Goal: Transaction & Acquisition: Book appointment/travel/reservation

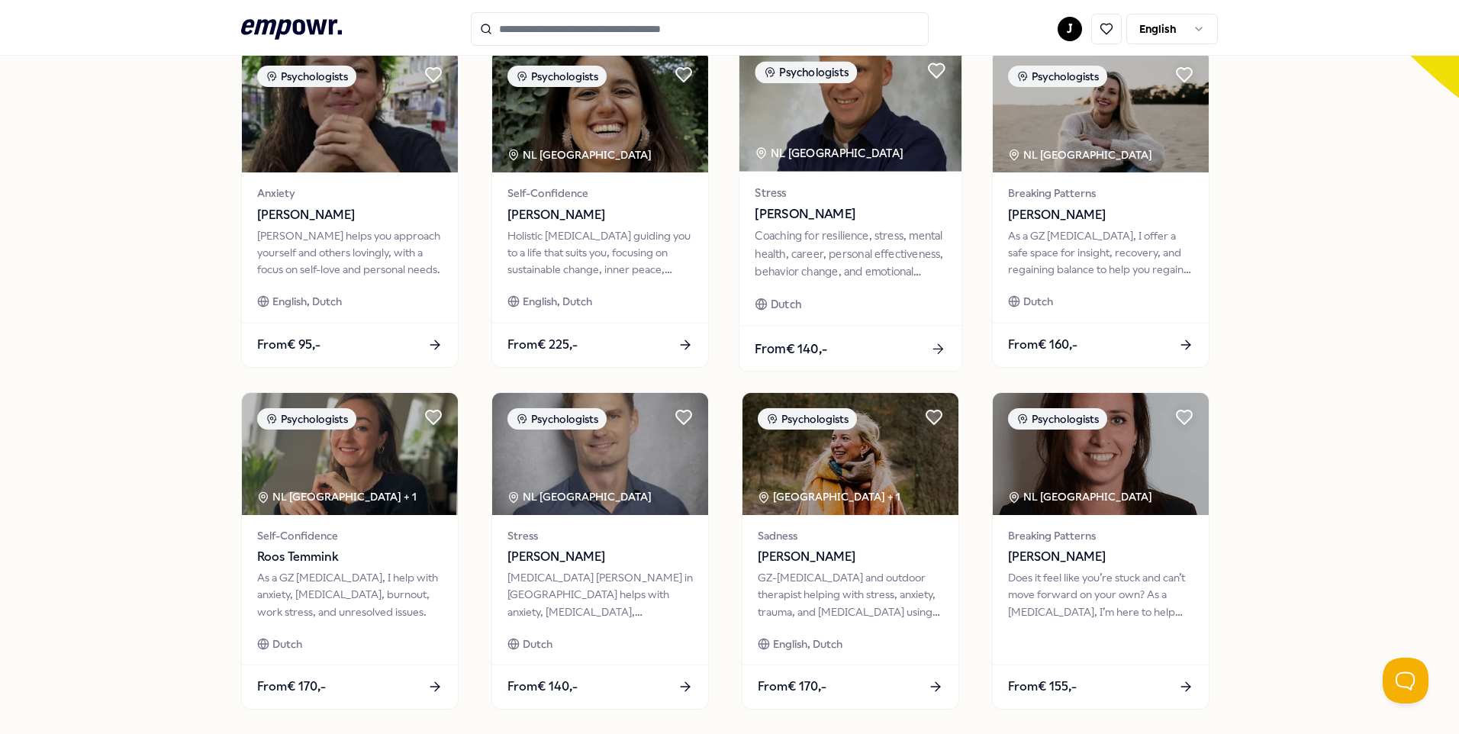
scroll to position [631, 0]
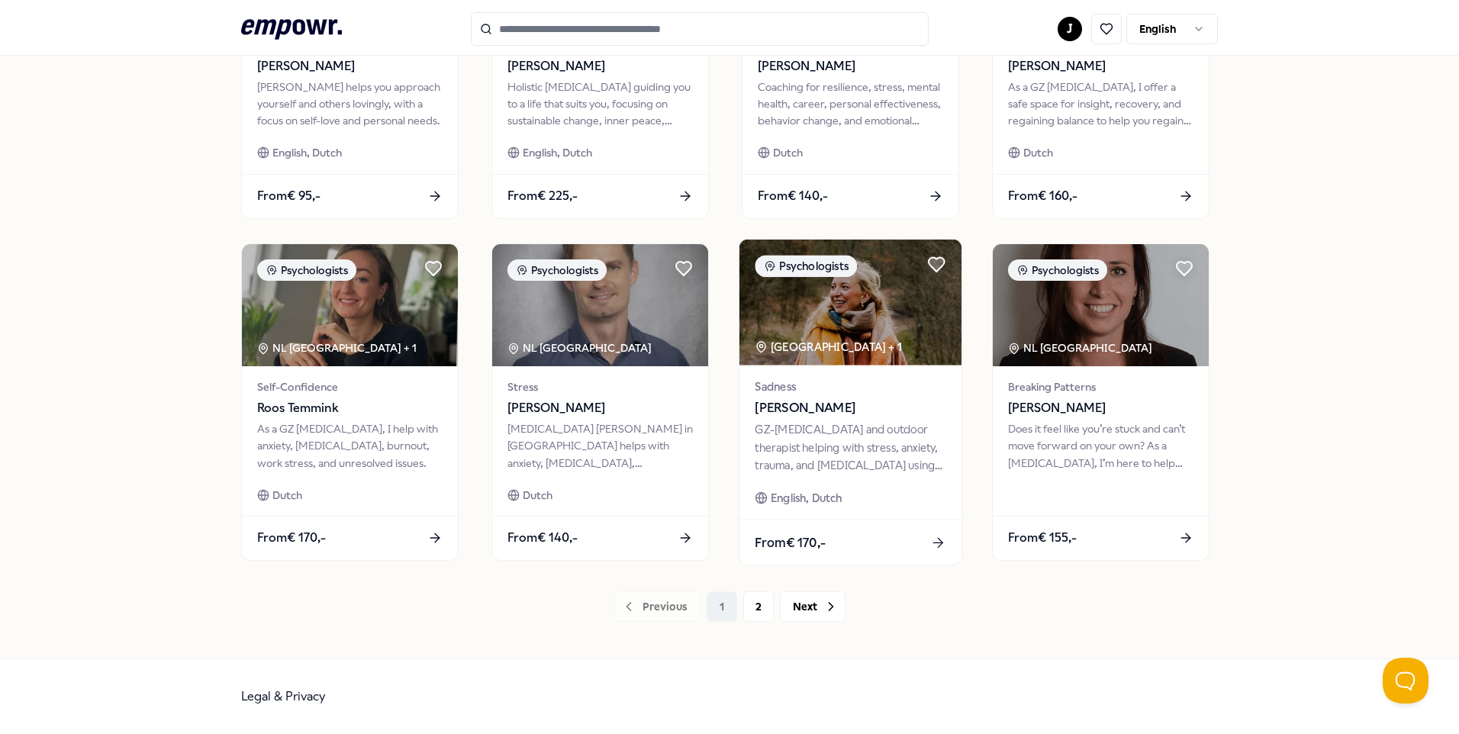
click at [873, 304] on img at bounding box center [850, 303] width 222 height 126
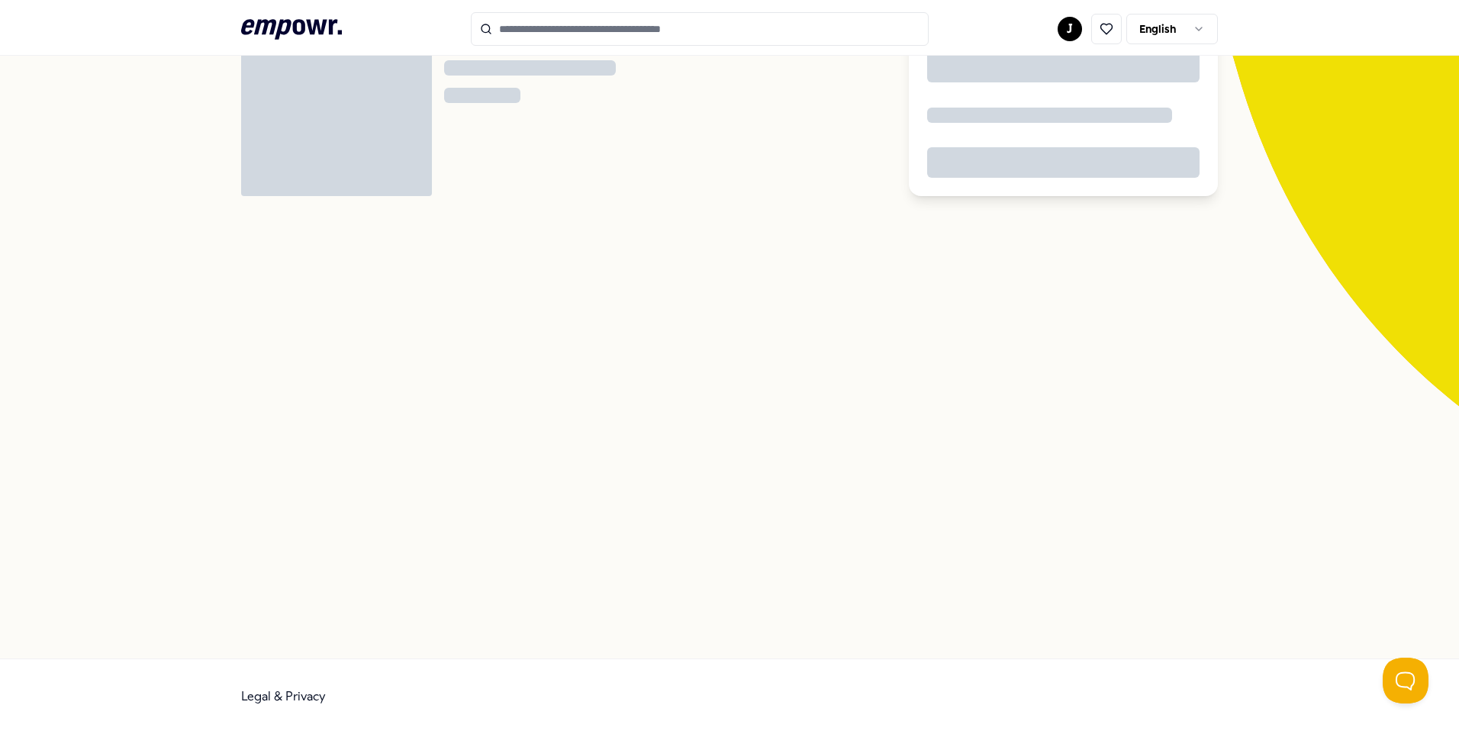
scroll to position [98, 0]
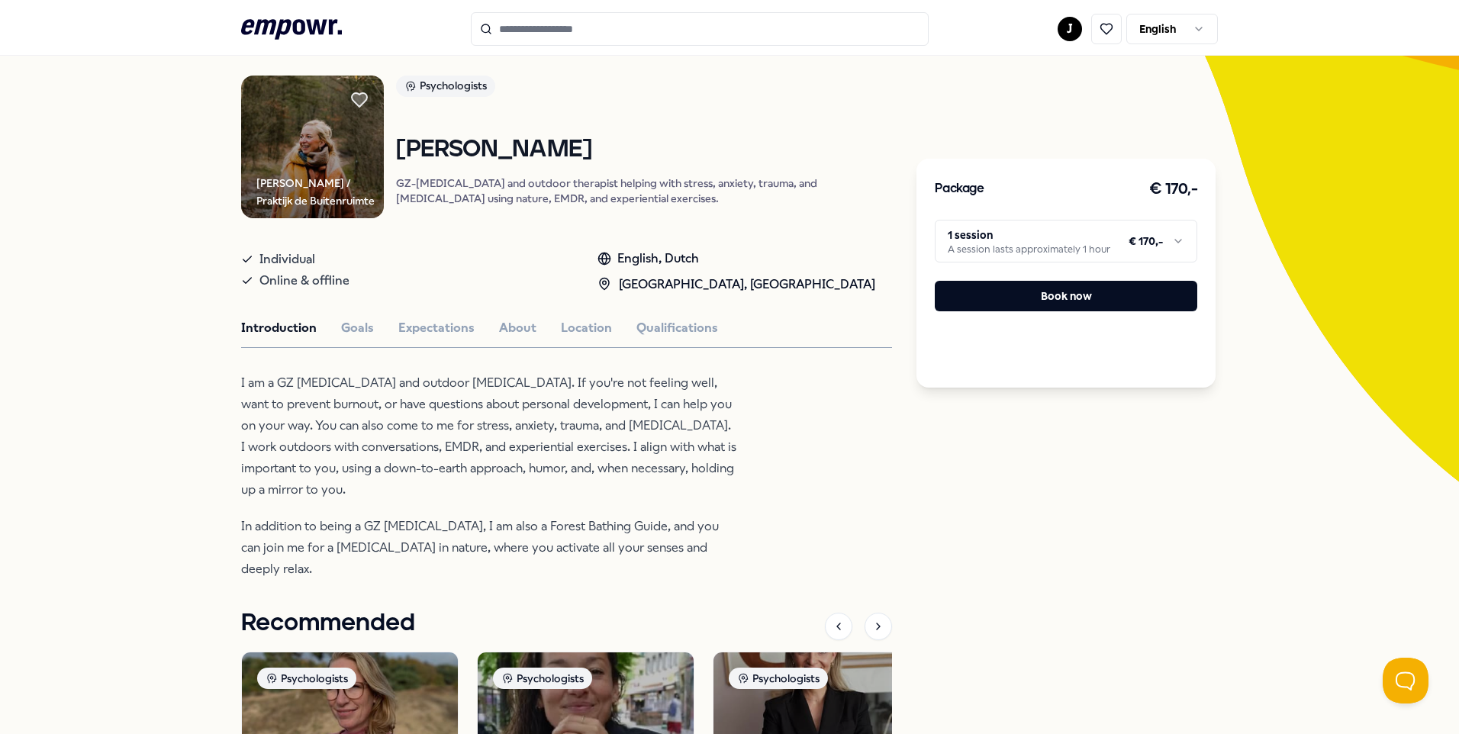
click at [1025, 230] on html ".empowr-logo_svg__cls-1{fill:#03032f} J English All categories Self-care librar…" at bounding box center [729, 367] width 1459 height 734
click at [832, 397] on html ".empowr-logo_svg__cls-1{fill:#03032f} J English All categories Self-care librar…" at bounding box center [729, 367] width 1459 height 734
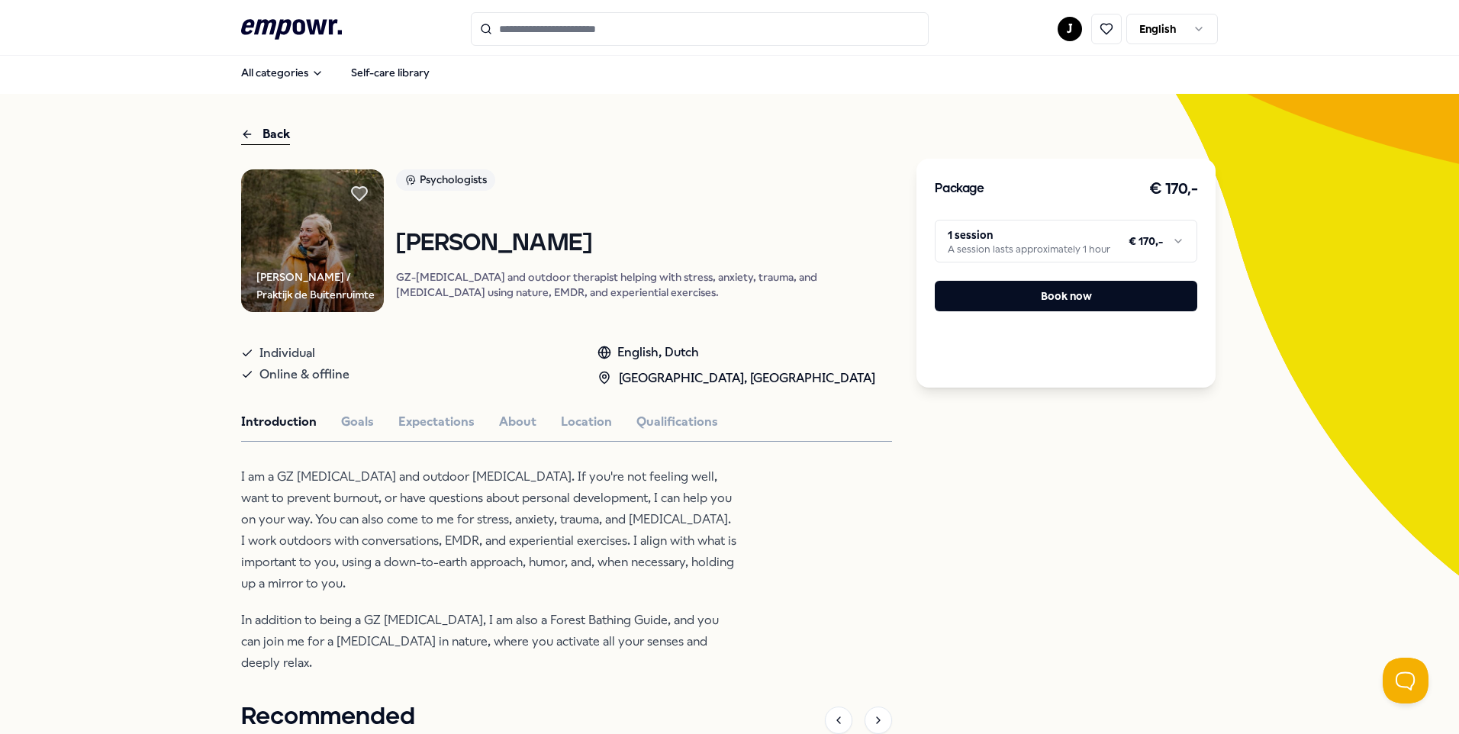
scroll to position [0, 0]
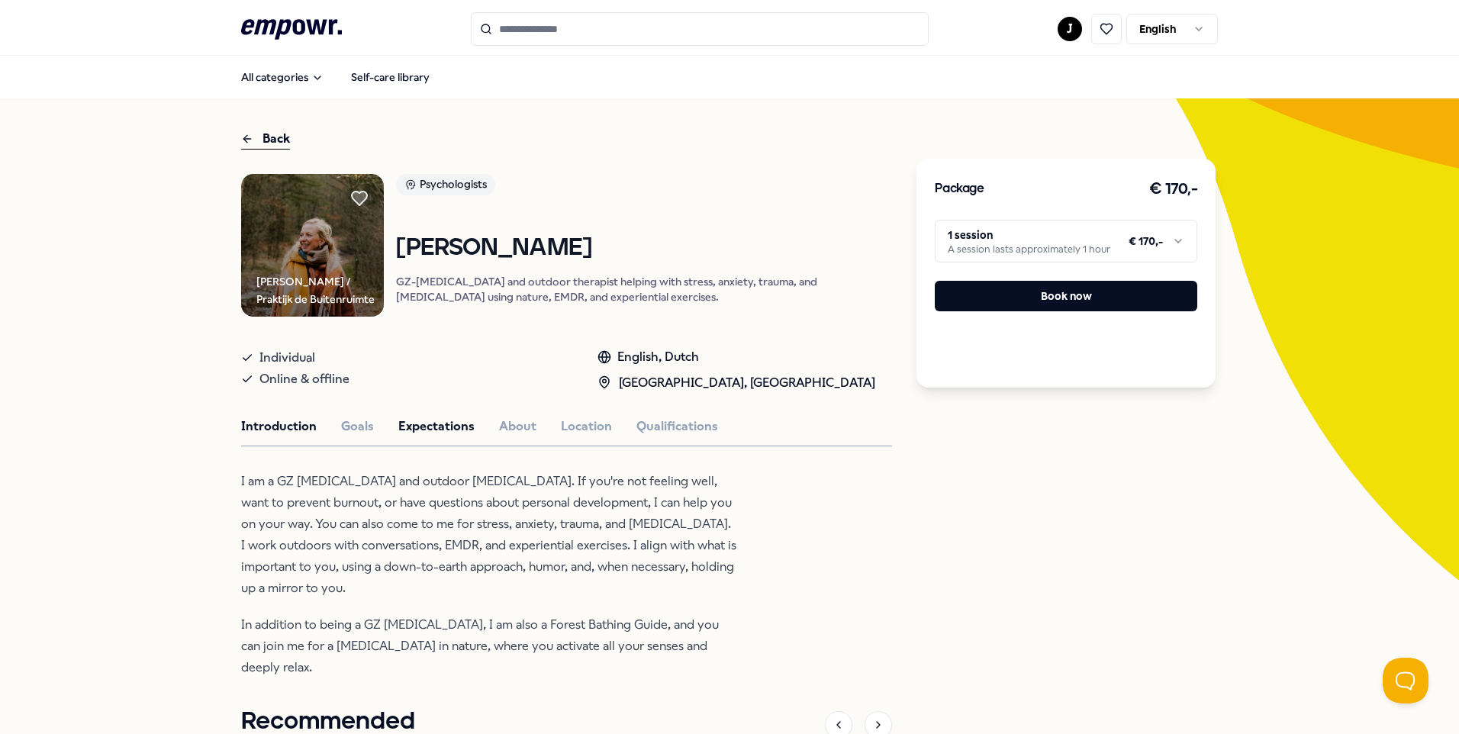
click at [442, 418] on button "Expectations" at bounding box center [436, 427] width 76 height 20
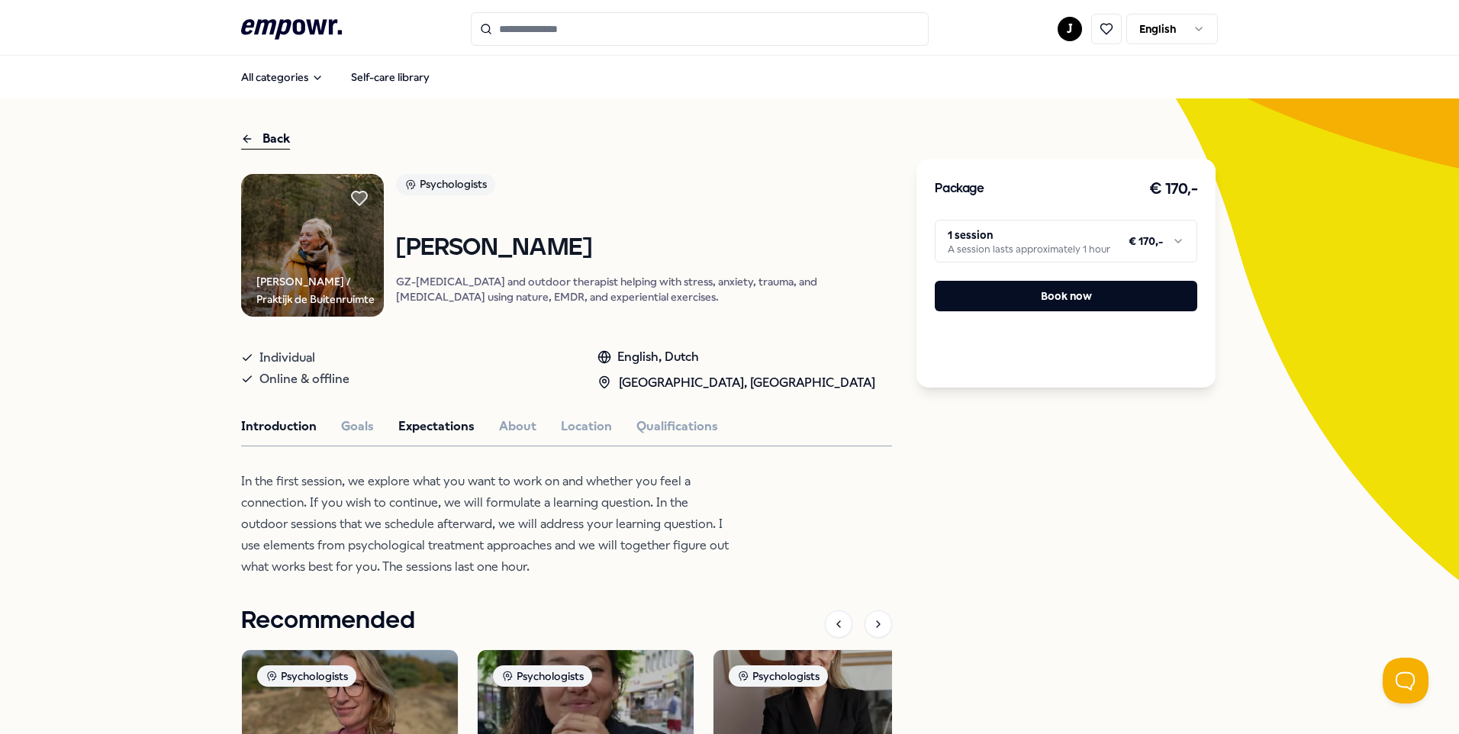
click at [251, 418] on button "Introduction" at bounding box center [279, 427] width 76 height 20
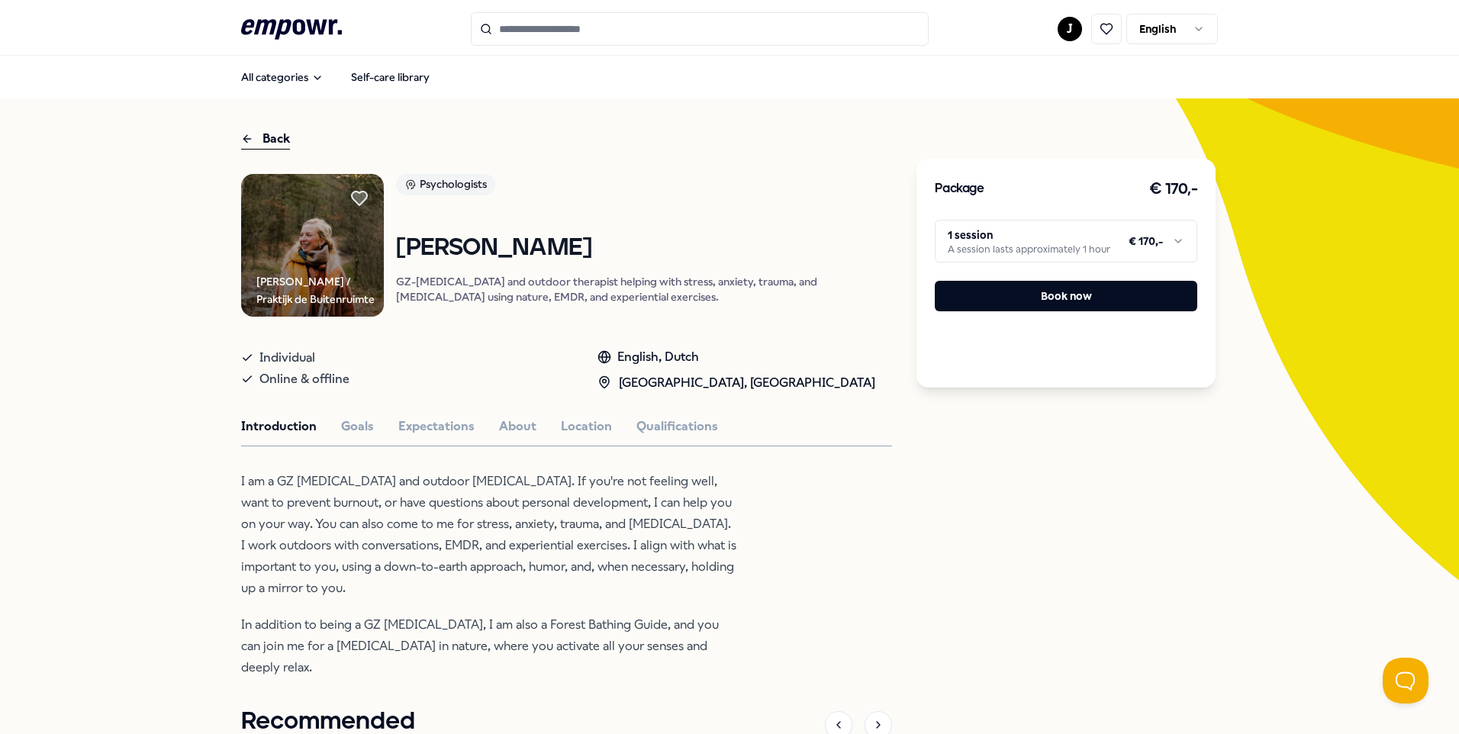
click at [1062, 240] on html ".empowr-logo_svg__cls-1{fill:#03032f} J English All categories Self-care librar…" at bounding box center [729, 367] width 1459 height 734
drag, startPoint x: 1016, startPoint y: 356, endPoint x: 1026, endPoint y: 331, distance: 27.1
click at [1017, 356] on html ".empowr-logo_svg__cls-1{fill:#03032f} J English All categories Self-care librar…" at bounding box center [729, 367] width 1459 height 734
click at [1048, 292] on button "Book now" at bounding box center [1066, 296] width 262 height 31
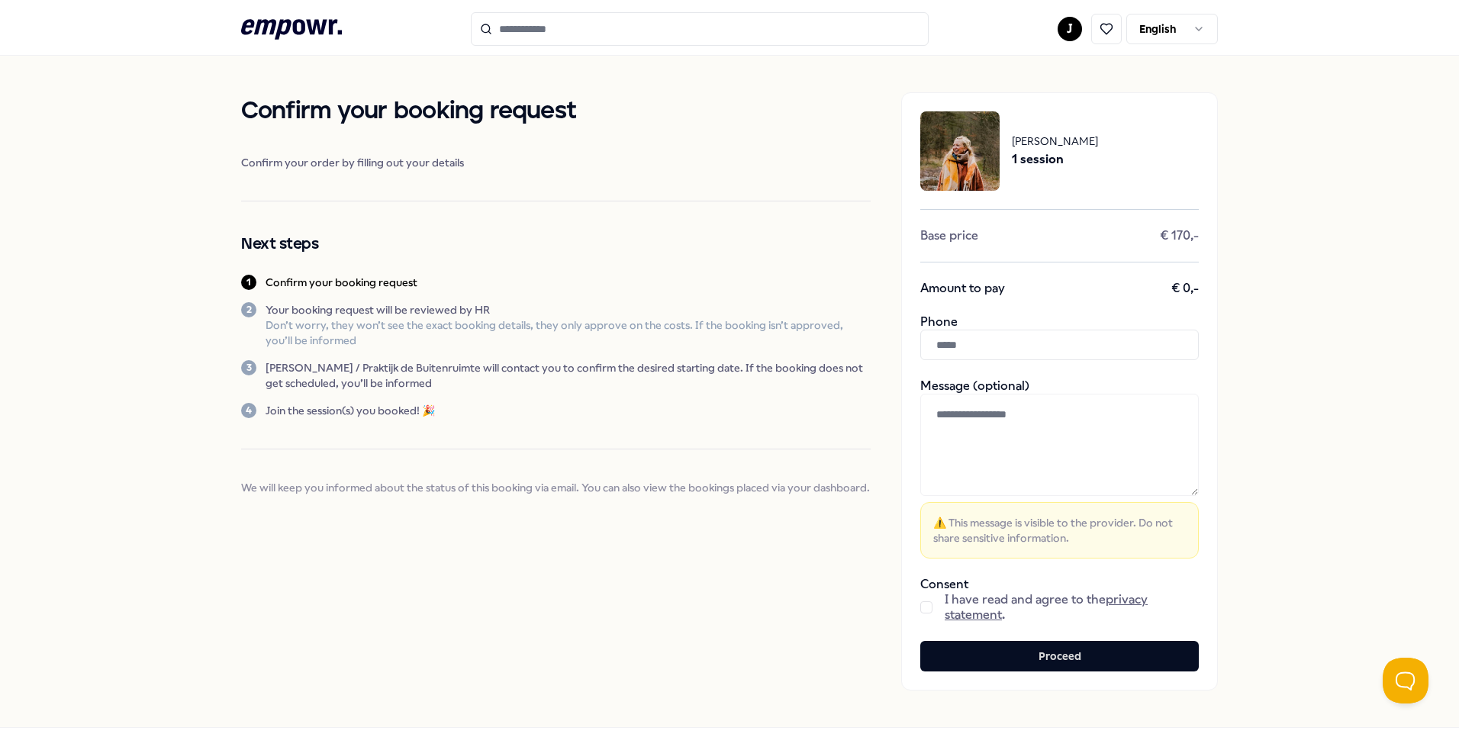
click at [920, 600] on div "I have read and agree to the privacy statement ." at bounding box center [1059, 607] width 278 height 31
click at [926, 606] on button "button" at bounding box center [926, 607] width 12 height 12
click at [1055, 650] on button "Proceed" at bounding box center [1059, 656] width 278 height 31
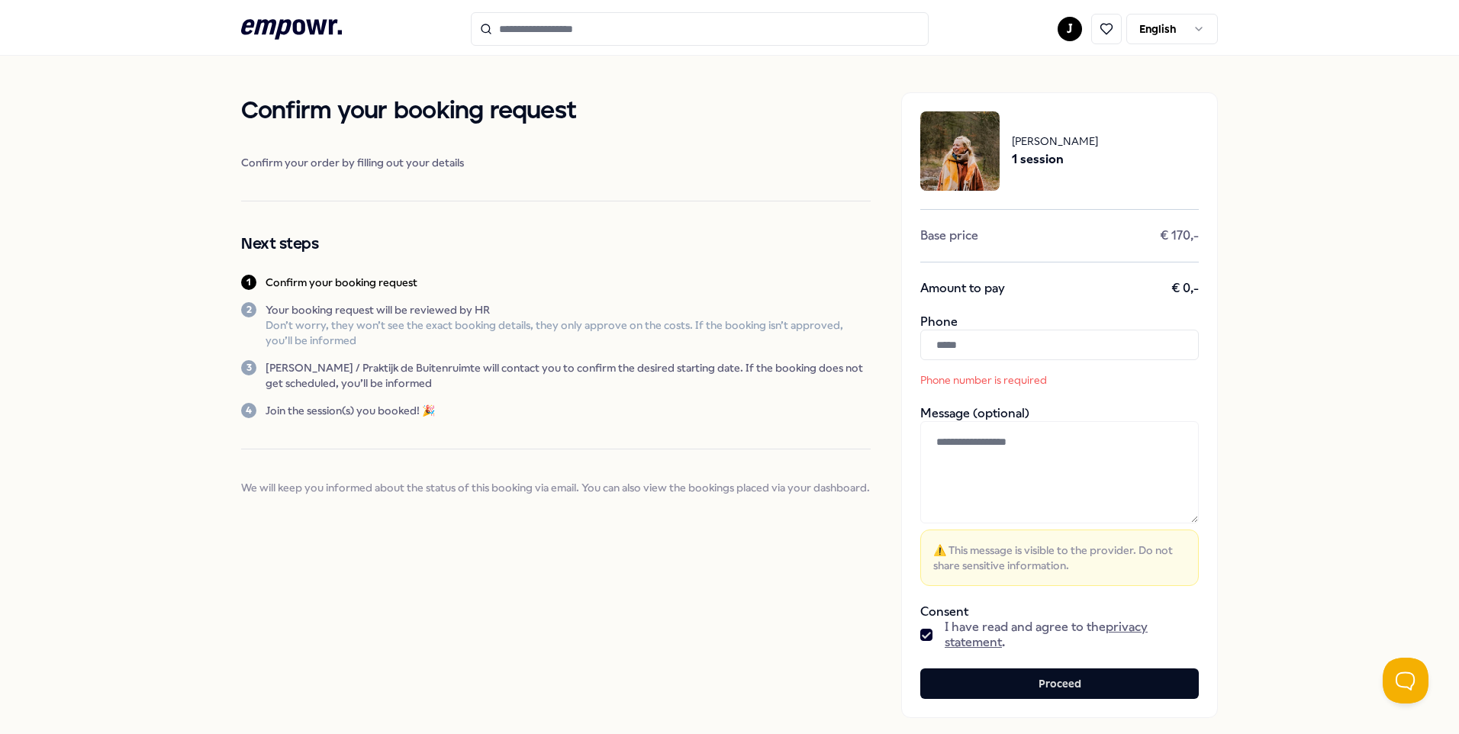
click at [1048, 343] on input "text" at bounding box center [1059, 345] width 278 height 31
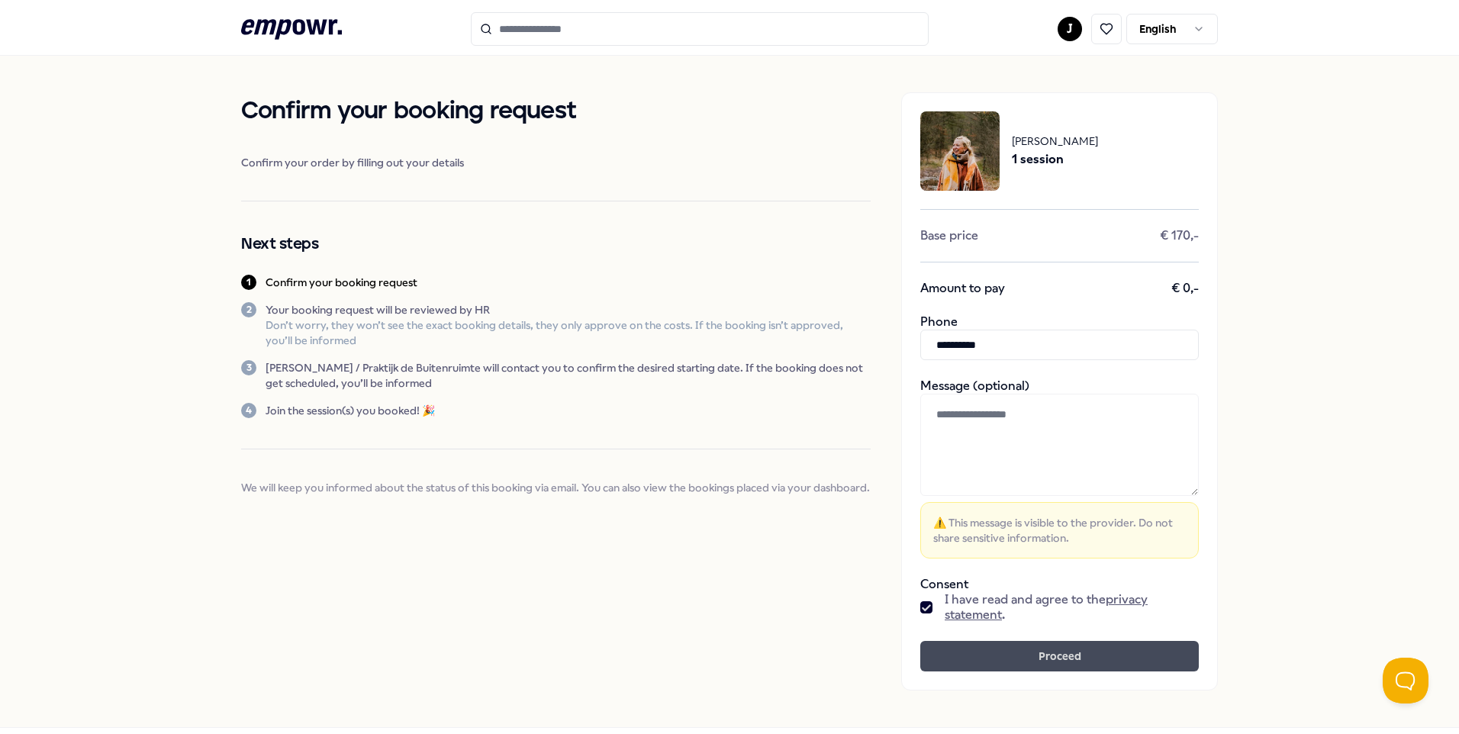
type input "**********"
click at [1025, 654] on button "Proceed" at bounding box center [1059, 656] width 278 height 31
